Goal: Check status: Check status

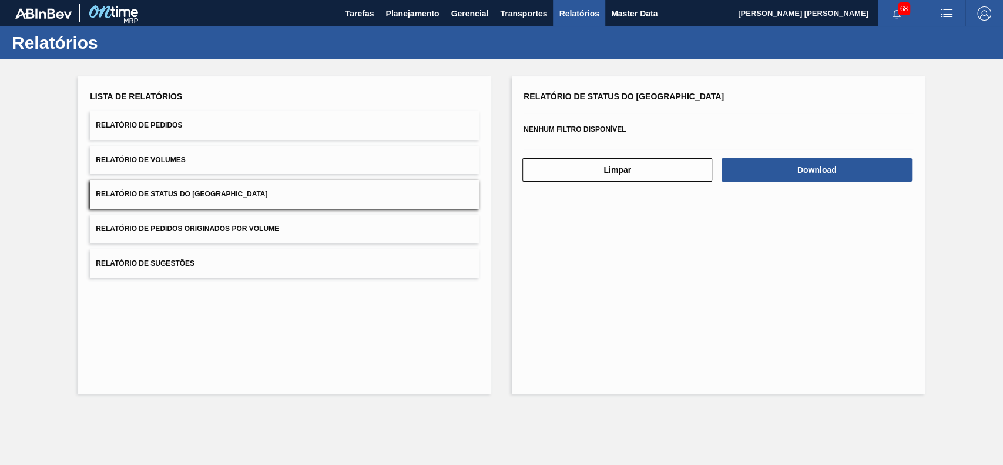
click at [383, 11] on button "Planejamento" at bounding box center [411, 13] width 65 height 26
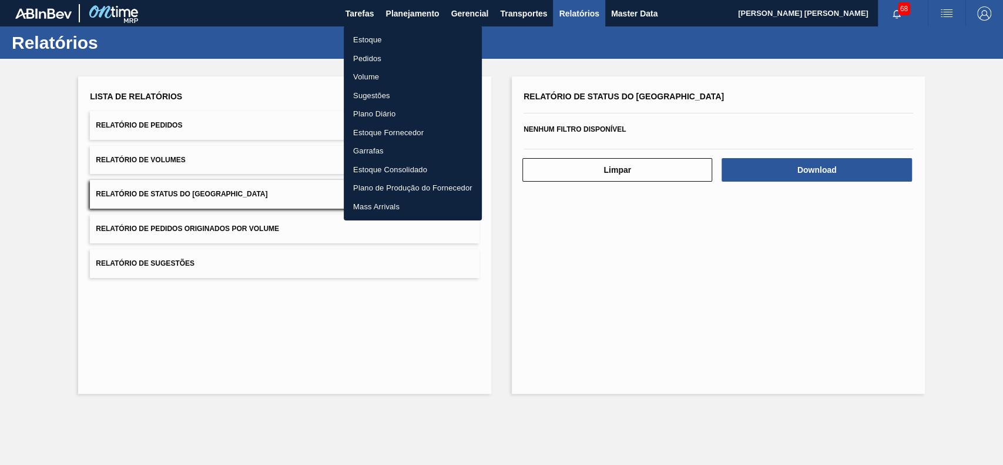
drag, startPoint x: 385, startPoint y: 43, endPoint x: 956, endPoint y: 46, distance: 570.4
click at [386, 43] on li "Estoque" at bounding box center [413, 40] width 138 height 19
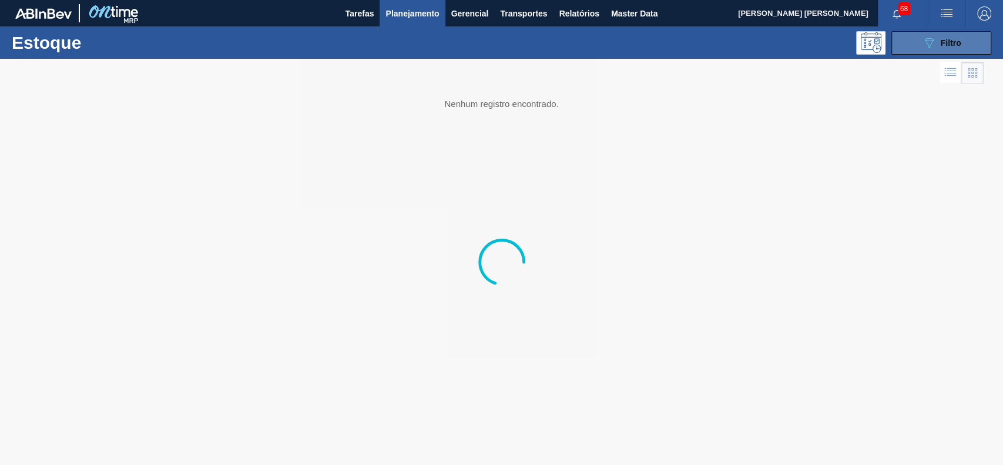
click at [910, 39] on button "089F7B8B-B2A5-4AFE-B5C0-19BA573D28AC Filtro" at bounding box center [941, 42] width 100 height 23
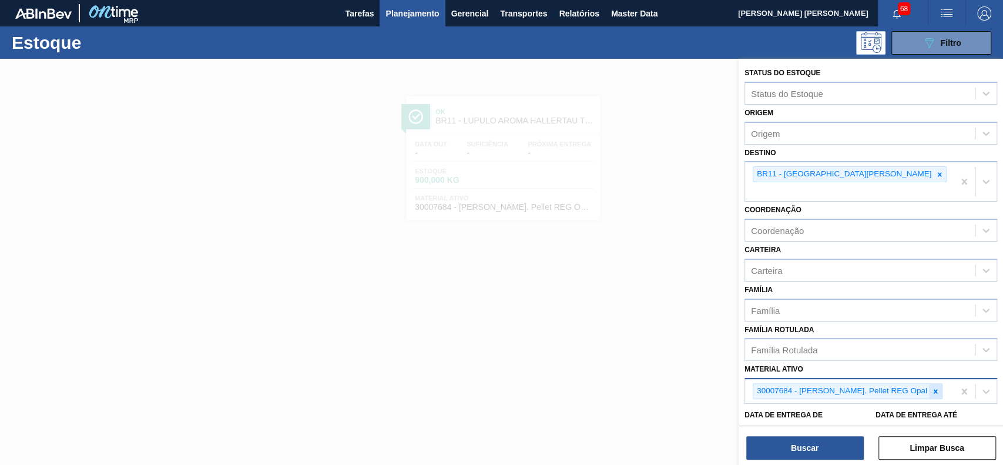
click at [931, 387] on icon at bounding box center [935, 391] width 8 height 8
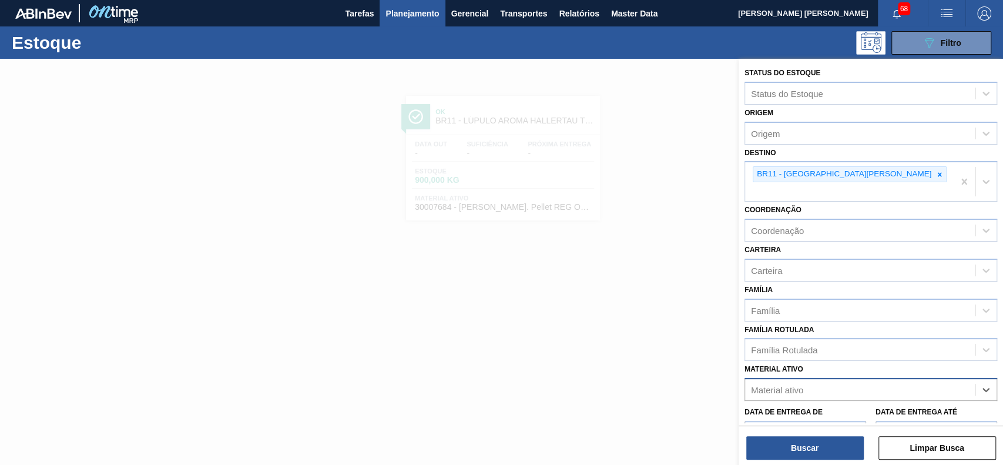
paste ativo "30003422"
type ativo "30003422"
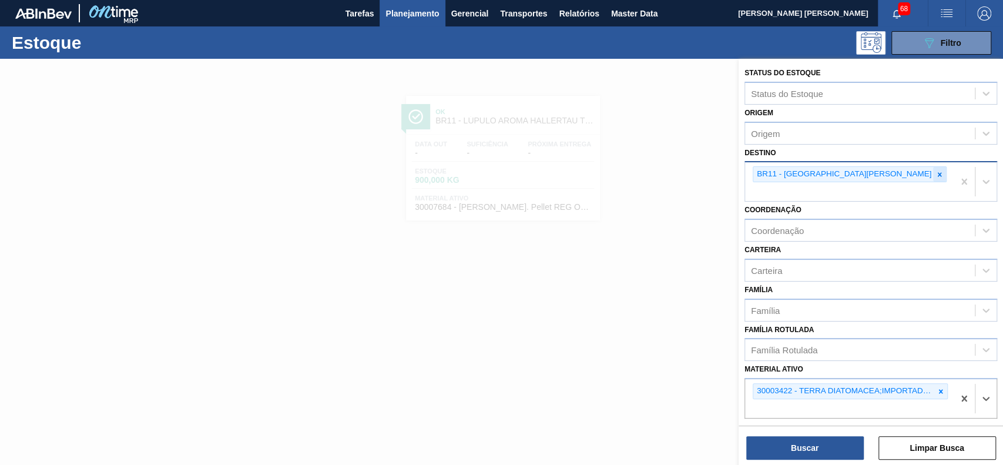
click at [935, 172] on icon at bounding box center [939, 174] width 8 height 8
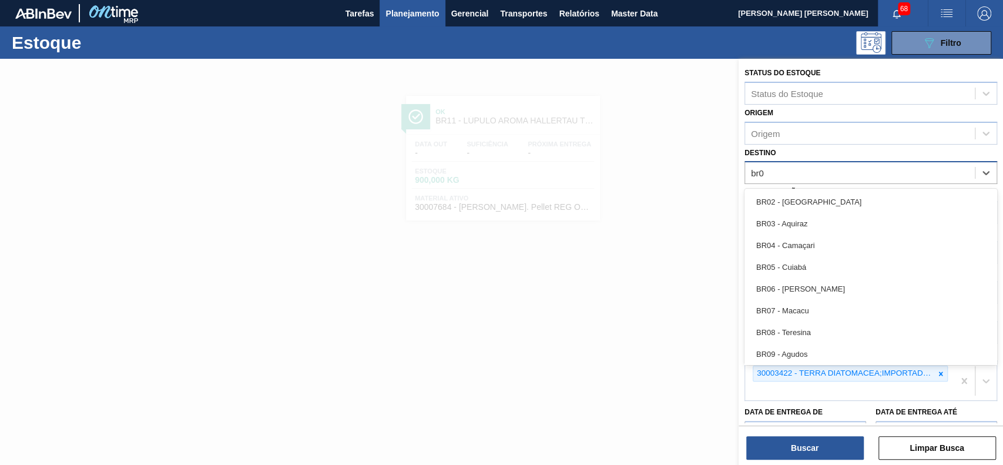
type input "br04"
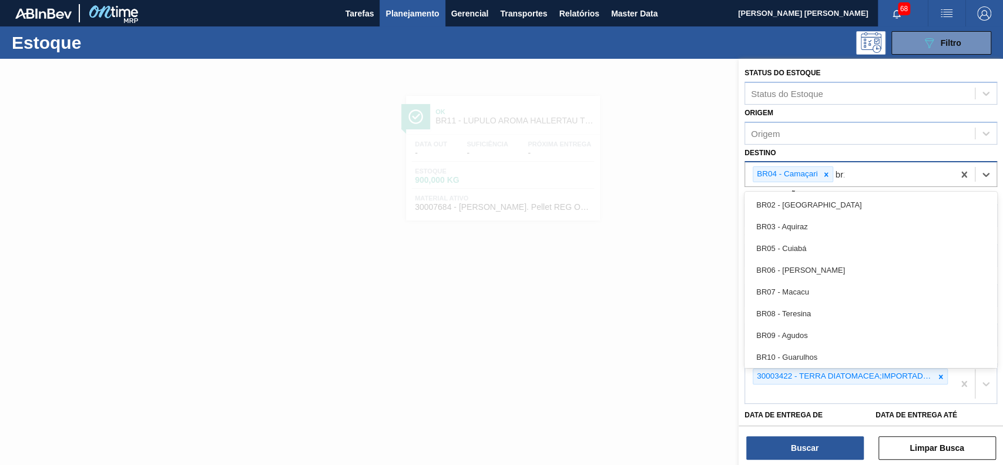
type input "br17"
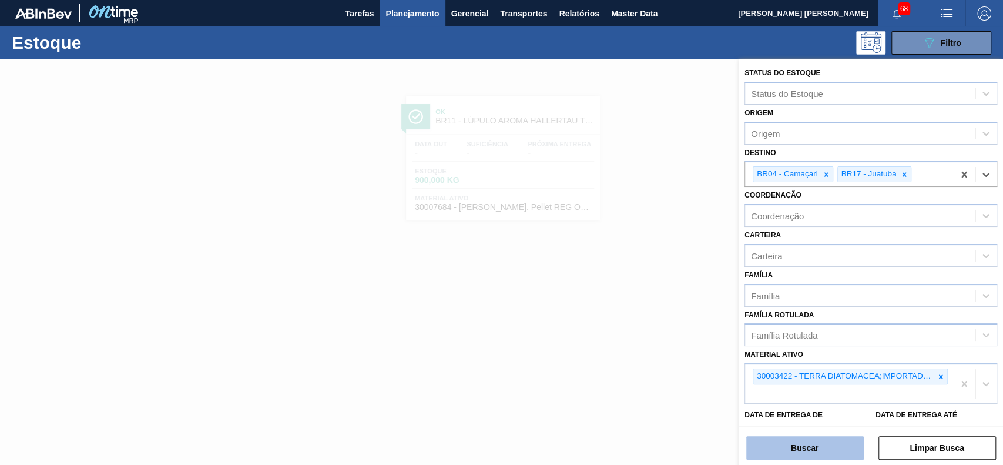
click at [817, 449] on button "Buscar" at bounding box center [804, 447] width 117 height 23
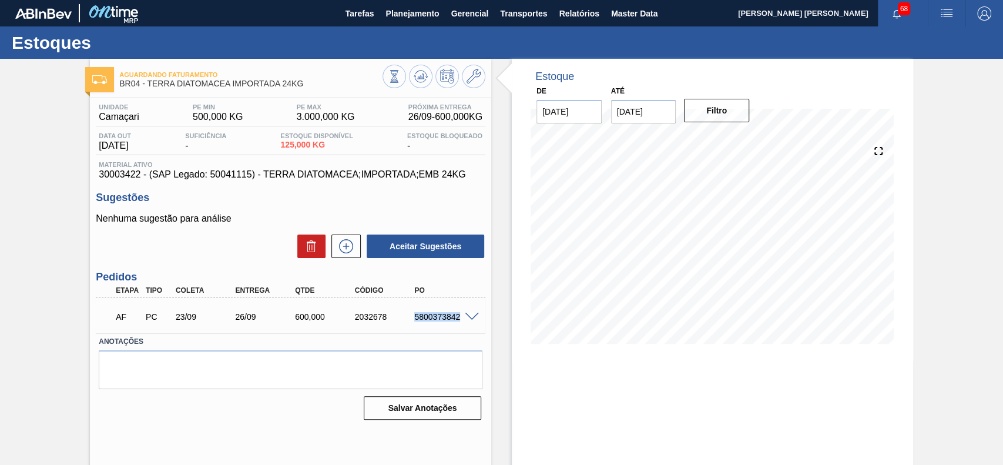
drag, startPoint x: 411, startPoint y: 315, endPoint x: 457, endPoint y: 320, distance: 46.1
click at [457, 320] on div "5800373842" at bounding box center [444, 316] width 66 height 9
copy div "5800373842"
drag, startPoint x: 414, startPoint y: 315, endPoint x: 464, endPoint y: 328, distance: 52.0
click at [464, 327] on div "AF PC 23/09 25/09 600,000 2032679 5800373843" at bounding box center [287, 315] width 358 height 23
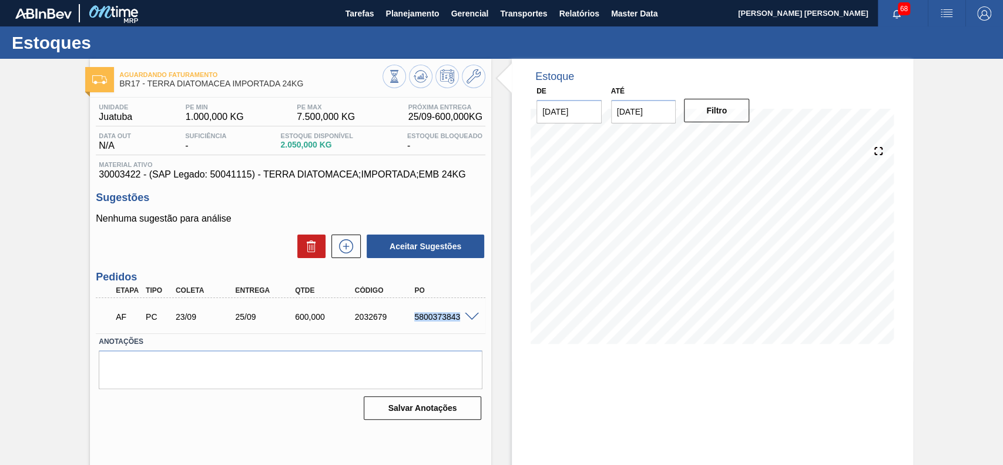
copy div "5800373843"
